Goal: Information Seeking & Learning: Check status

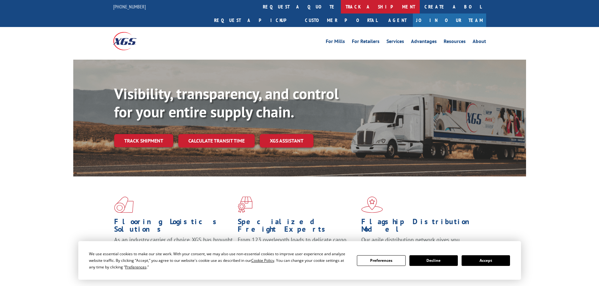
click at [341, 4] on link "track a shipment" at bounding box center [380, 7] width 79 height 14
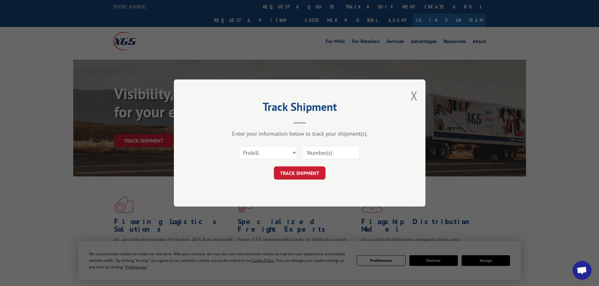
click at [311, 153] on input at bounding box center [331, 152] width 58 height 13
click at [286, 151] on select "Select category... Probill BOL PO" at bounding box center [268, 152] width 58 height 13
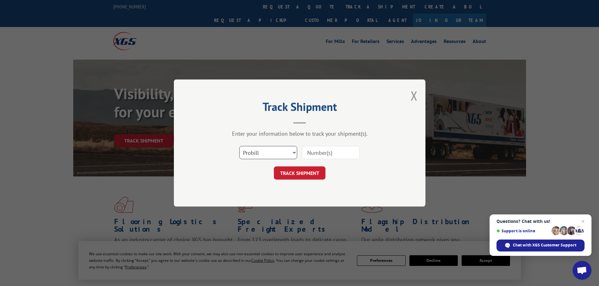
select select "po"
click at [239, 146] on select "Select category... Probill BOL PO" at bounding box center [268, 152] width 58 height 13
click at [317, 154] on input at bounding box center [331, 152] width 58 height 13
paste input "08544274"
type input "08544274"
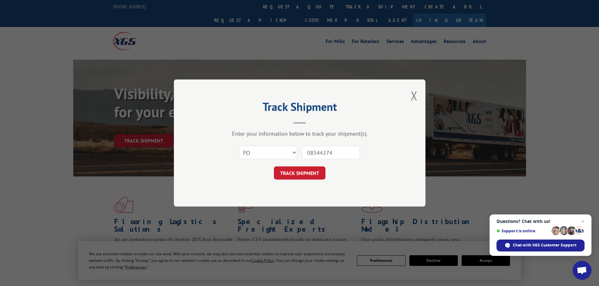
click at [306, 168] on button "TRACK SHIPMENT" at bounding box center [300, 173] width 52 height 13
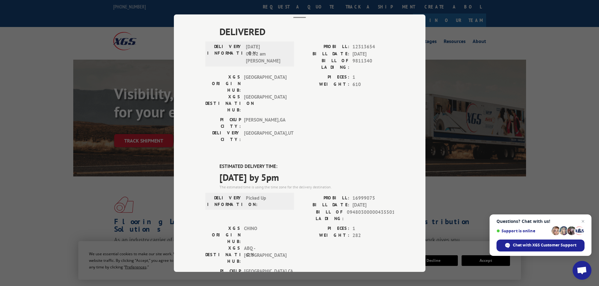
scroll to position [35, 0]
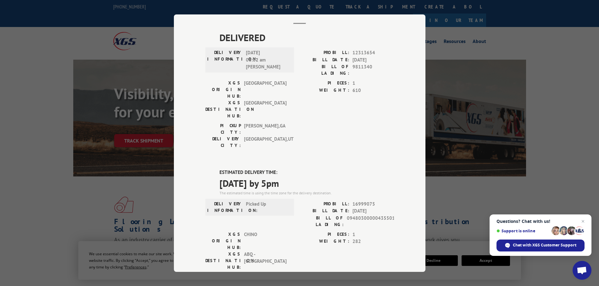
drag, startPoint x: 517, startPoint y: 93, endPoint x: 506, endPoint y: 90, distance: 12.0
click at [517, 93] on div "Track Shipment DELIVERED DELIVERY INFORMATION: [DATE] 06:02 am Mark T PROBILL: …" at bounding box center [299, 143] width 599 height 286
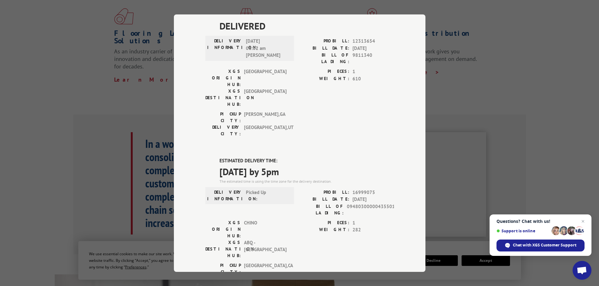
scroll to position [0, 0]
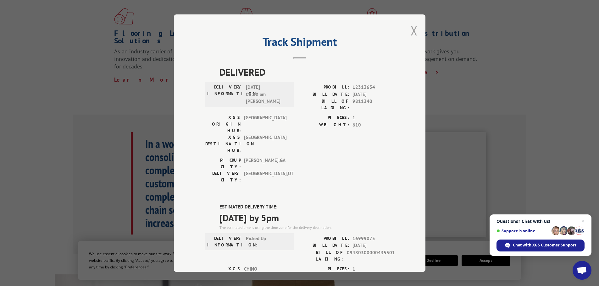
click at [411, 32] on button "Close modal" at bounding box center [414, 30] width 7 height 17
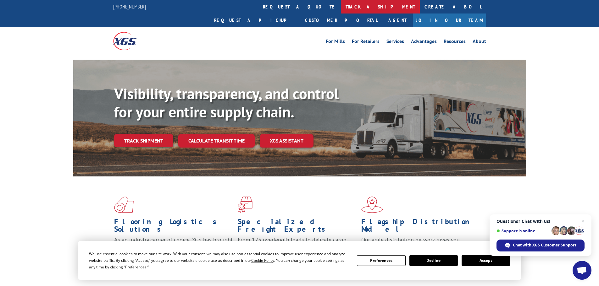
click at [341, 5] on link "track a shipment" at bounding box center [380, 7] width 79 height 14
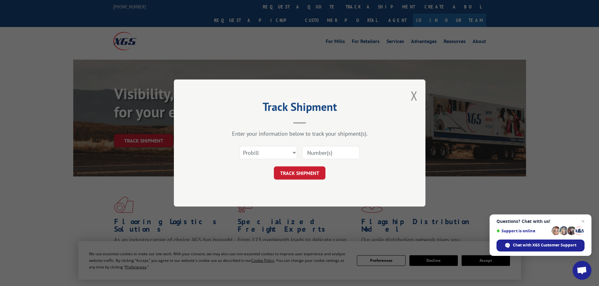
click at [321, 159] on input at bounding box center [331, 152] width 58 height 13
paste input "16999075"
type input "16999075"
drag, startPoint x: 310, startPoint y: 173, endPoint x: 313, endPoint y: 174, distance: 3.5
click at [312, 174] on button "TRACK SHIPMENT" at bounding box center [300, 173] width 52 height 13
